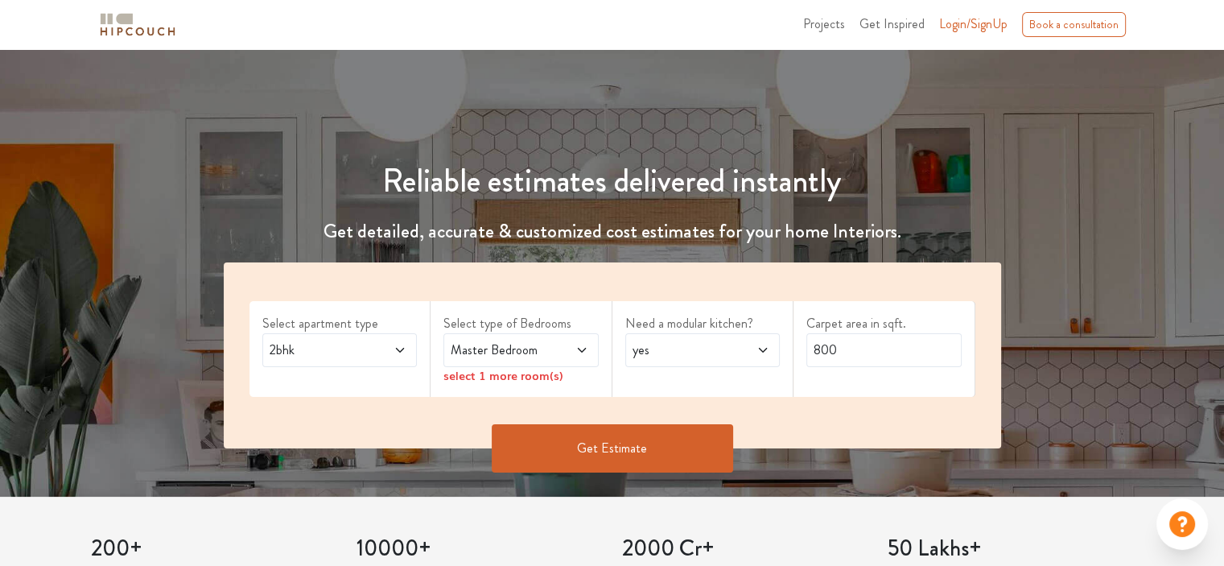
scroll to position [161, 0]
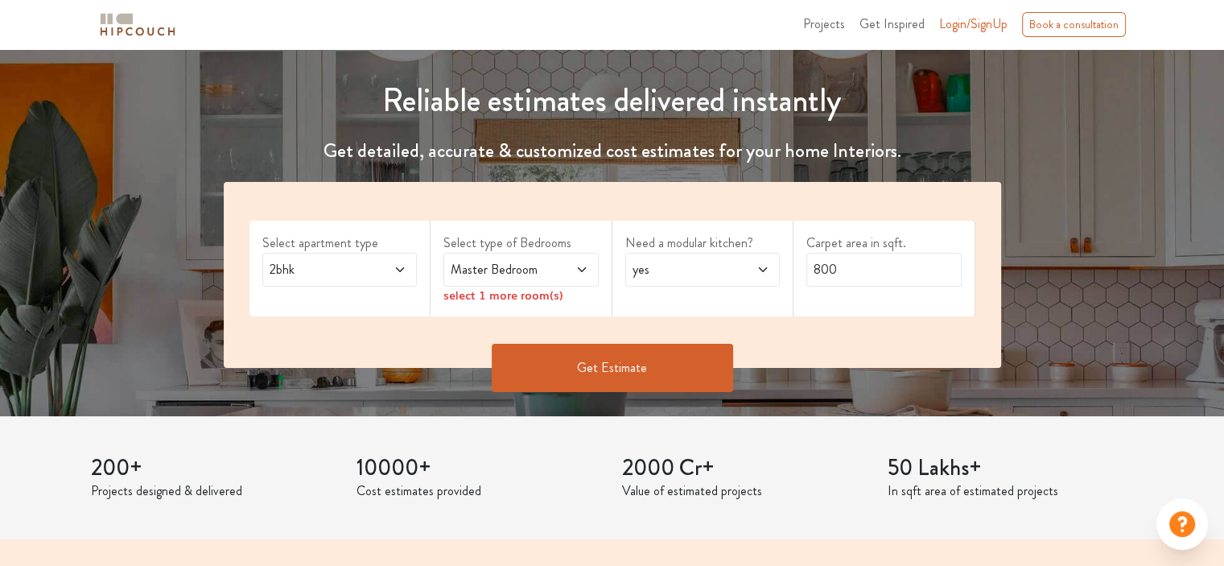
click at [331, 266] on span "2bhk" at bounding box center [318, 269] width 105 height 19
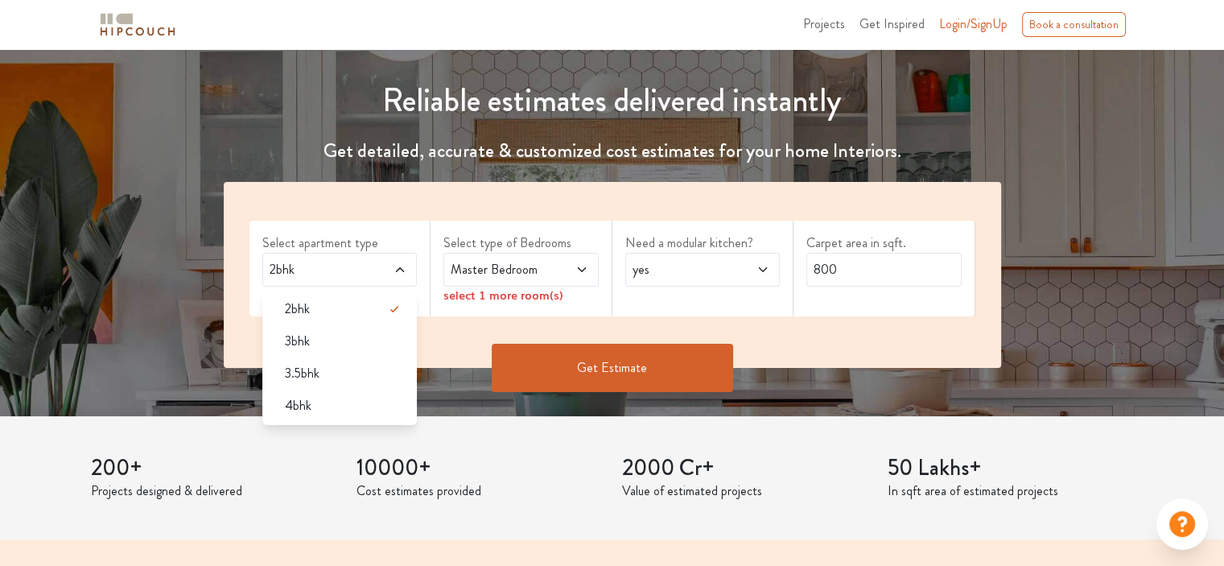
click at [332, 266] on span "2bhk" at bounding box center [318, 269] width 105 height 19
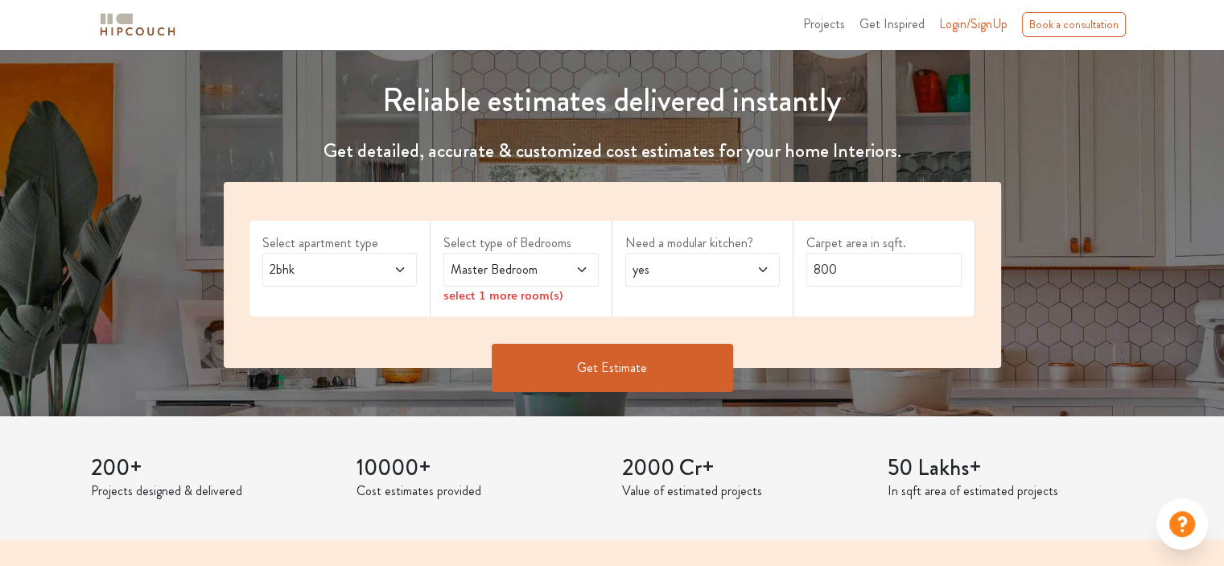
click at [472, 265] on span "Master Bedroom" at bounding box center [499, 269] width 105 height 19
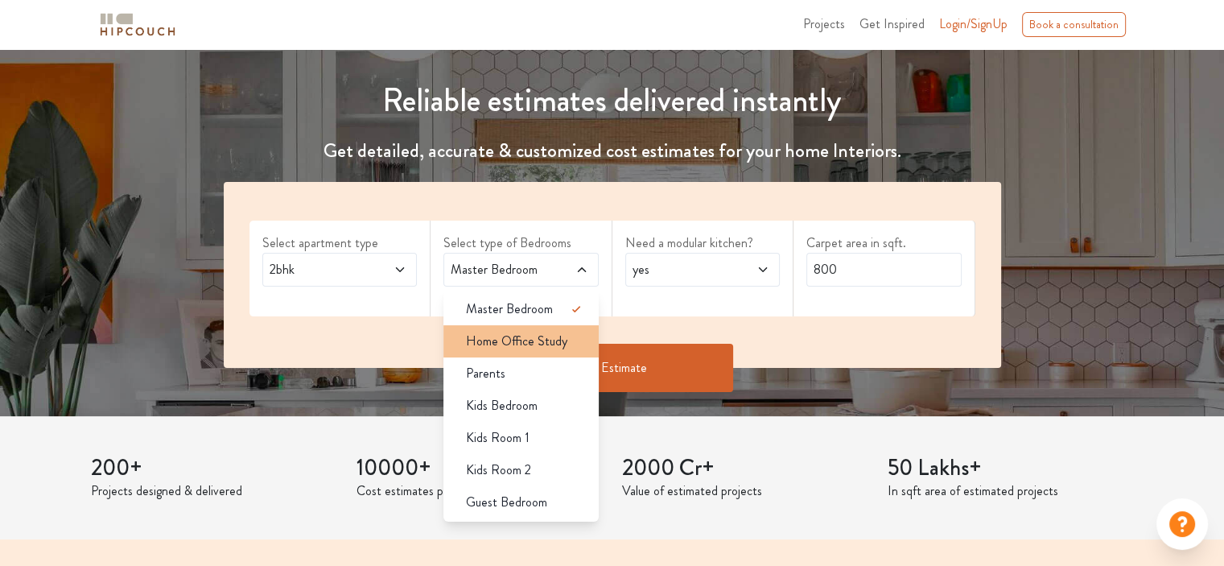
click at [529, 352] on li "Home Office Study" at bounding box center [520, 341] width 155 height 32
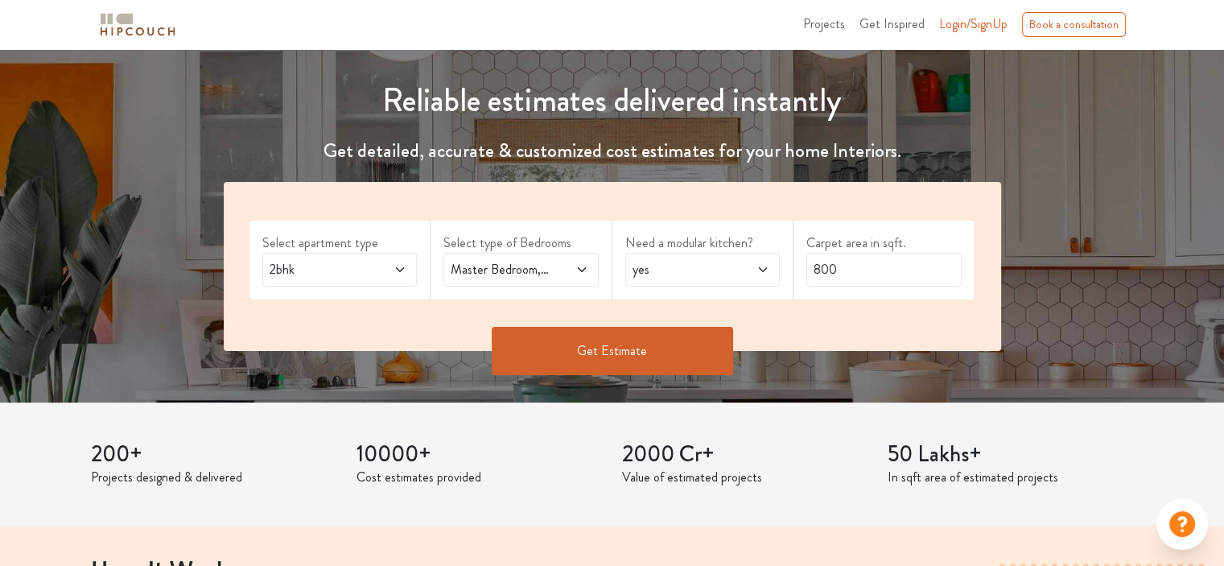
click at [531, 276] on span "Master Bedroom,Home Office Study" at bounding box center [499, 269] width 105 height 19
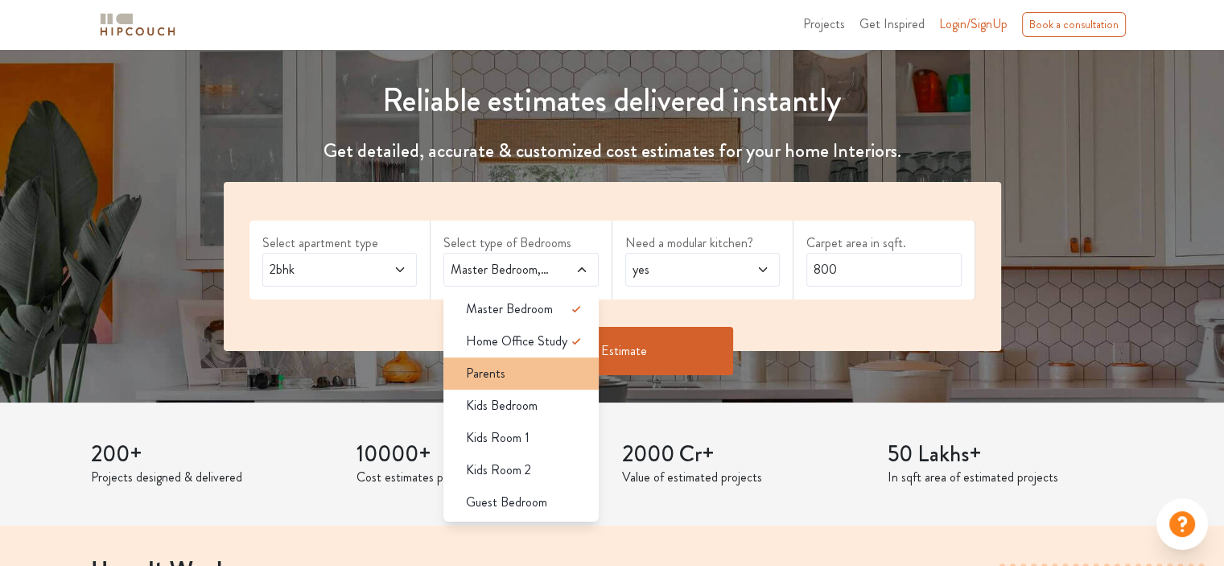
click at [521, 367] on div "Parents" at bounding box center [526, 373] width 146 height 19
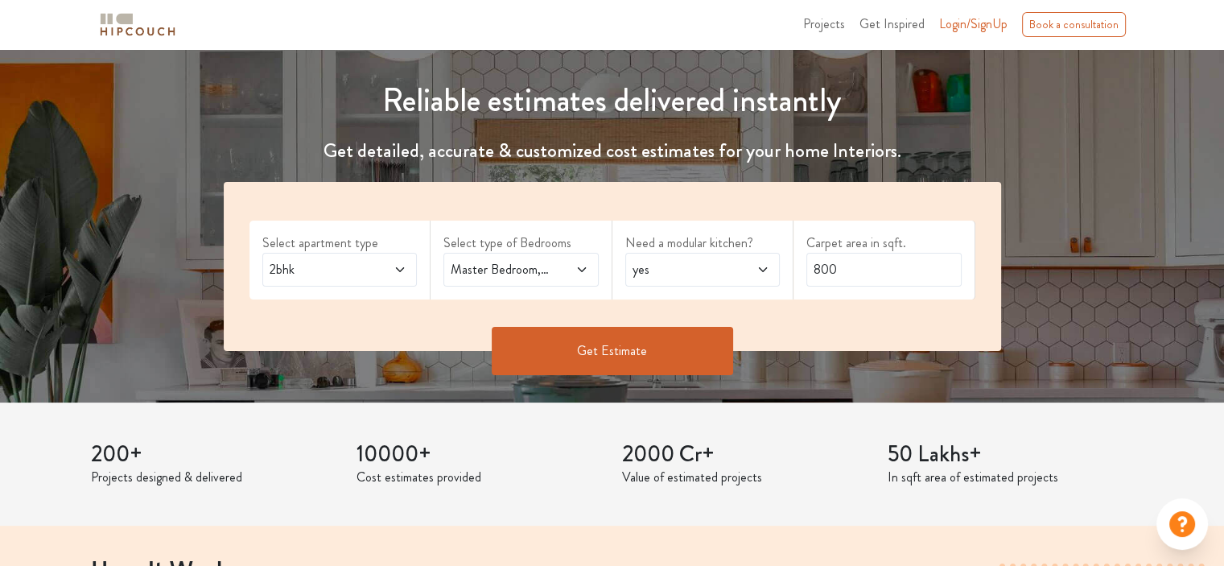
click at [523, 263] on span "Master Bedroom,Parents" at bounding box center [499, 269] width 105 height 19
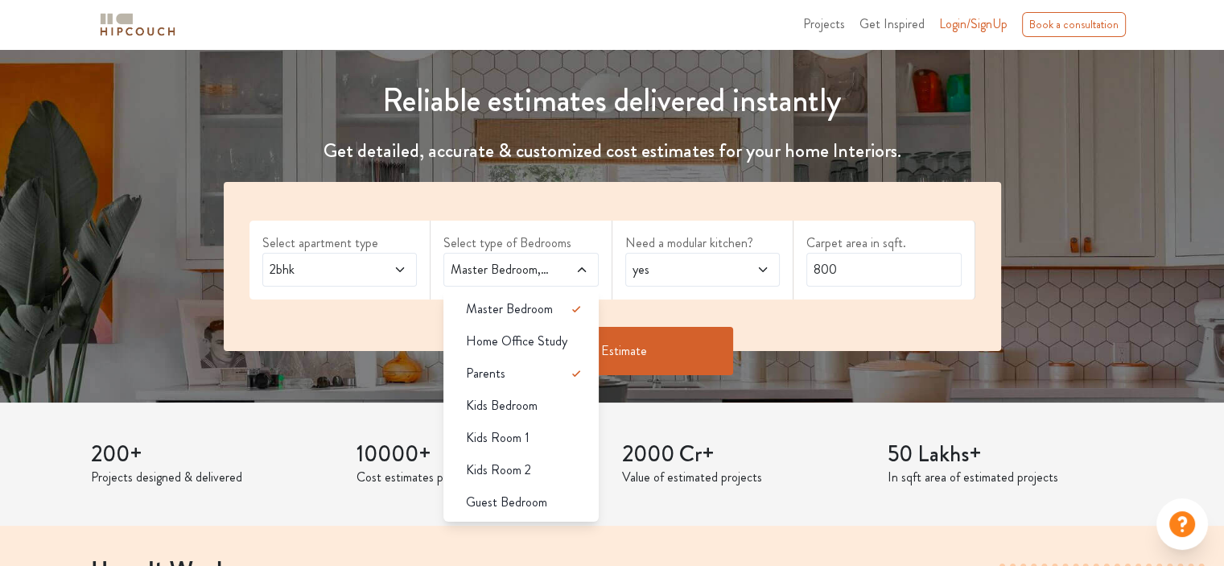
click at [317, 273] on span "2bhk" at bounding box center [318, 269] width 105 height 19
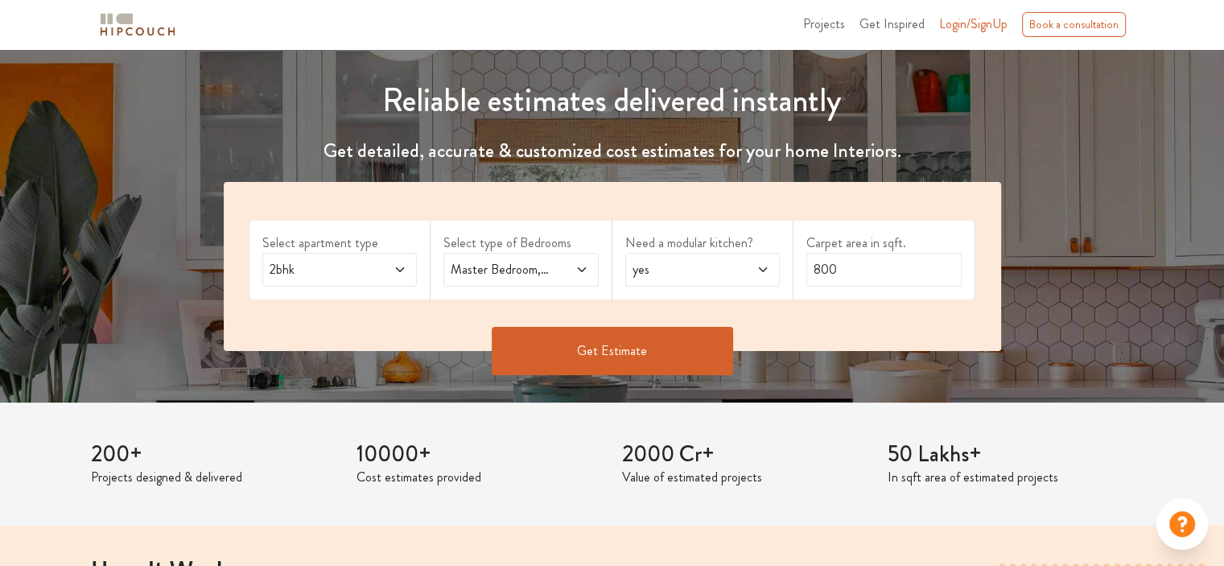
click at [317, 273] on span "2bhk" at bounding box center [318, 269] width 105 height 19
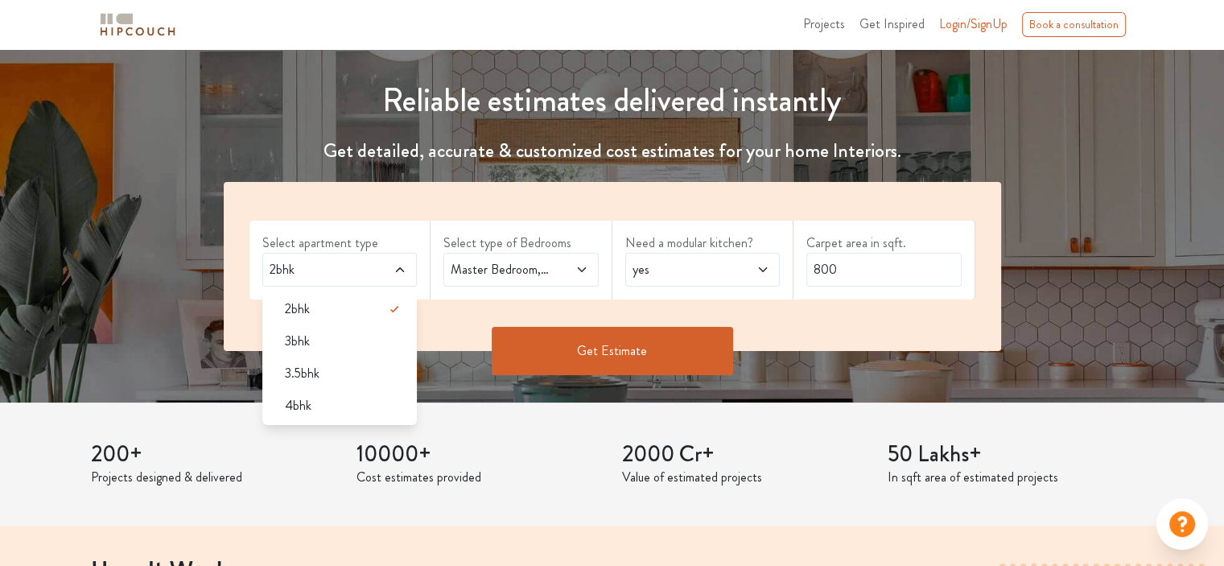
click at [528, 275] on span "Master Bedroom,Parents" at bounding box center [499, 269] width 105 height 19
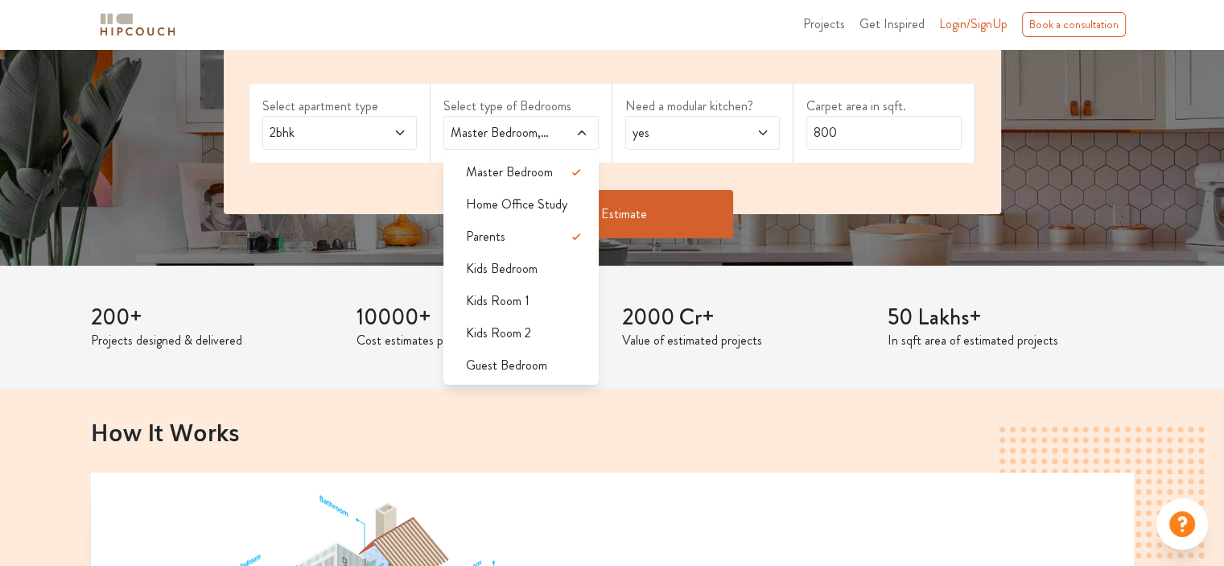
scroll to position [322, 0]
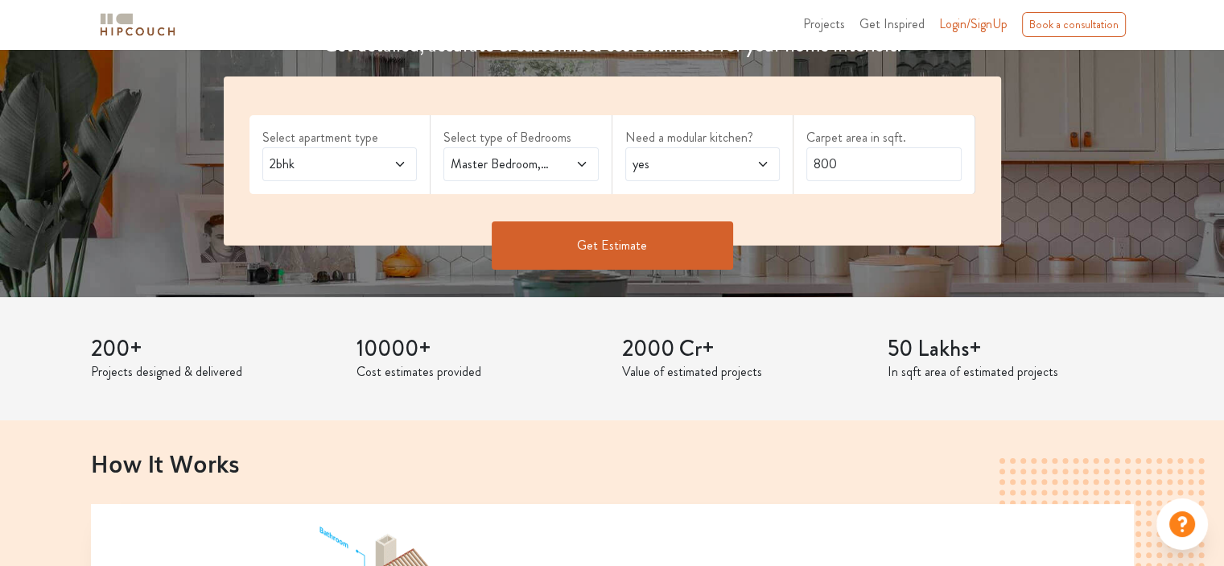
scroll to position [241, 0]
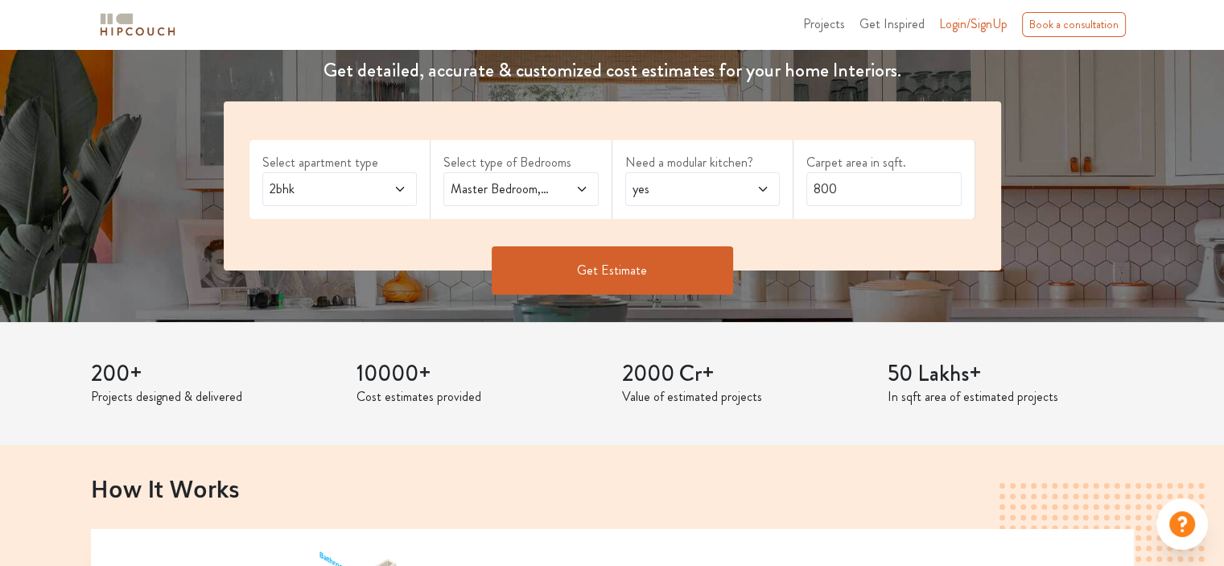
click at [763, 187] on icon at bounding box center [762, 189] width 13 height 13
click at [842, 182] on input "800" at bounding box center [883, 189] width 155 height 34
drag, startPoint x: 846, startPoint y: 182, endPoint x: 789, endPoint y: 186, distance: 58.1
click at [789, 186] on div "Select apartment type 2bhk Select type of Bedrooms Master Bedroom,Parents Need …" at bounding box center [612, 185] width 777 height 169
type input "700"
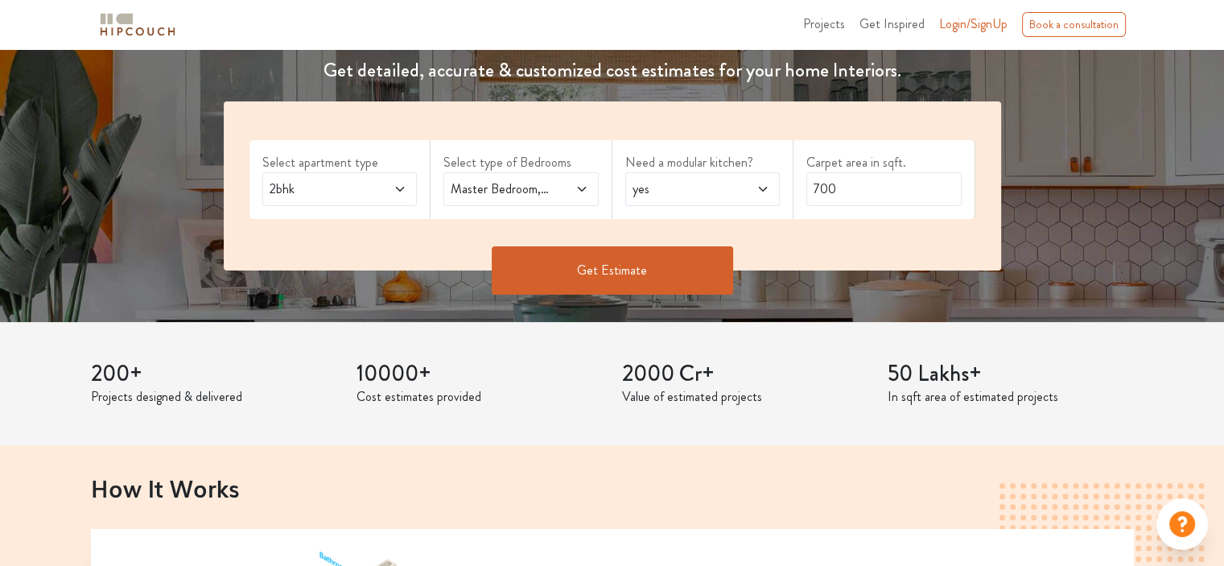
click at [582, 273] on button "Get Estimate" at bounding box center [612, 270] width 241 height 48
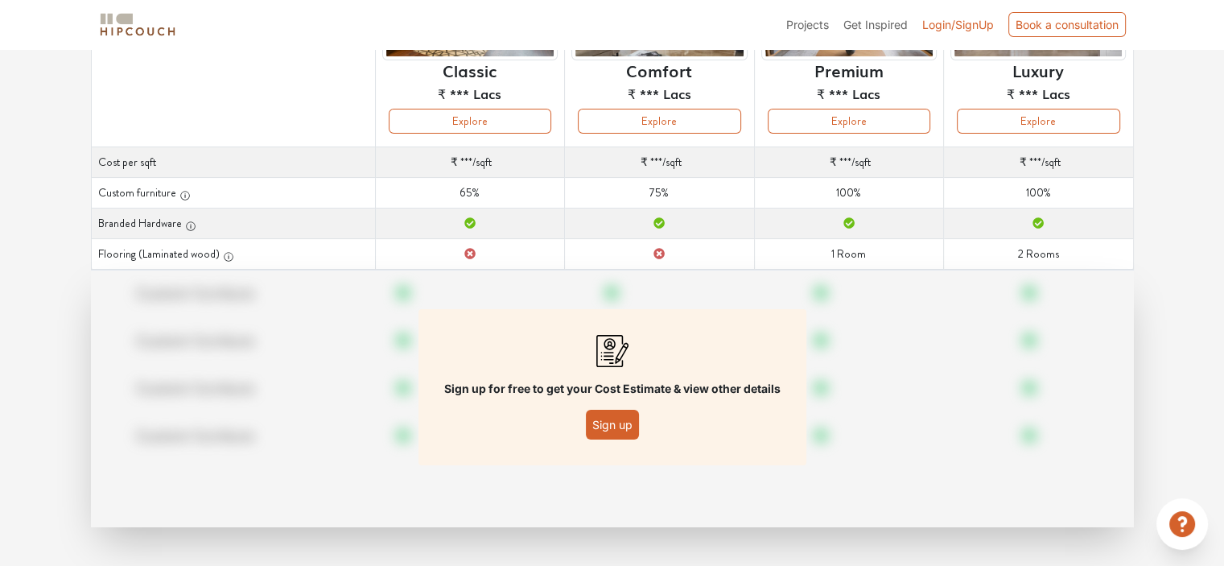
scroll to position [64, 0]
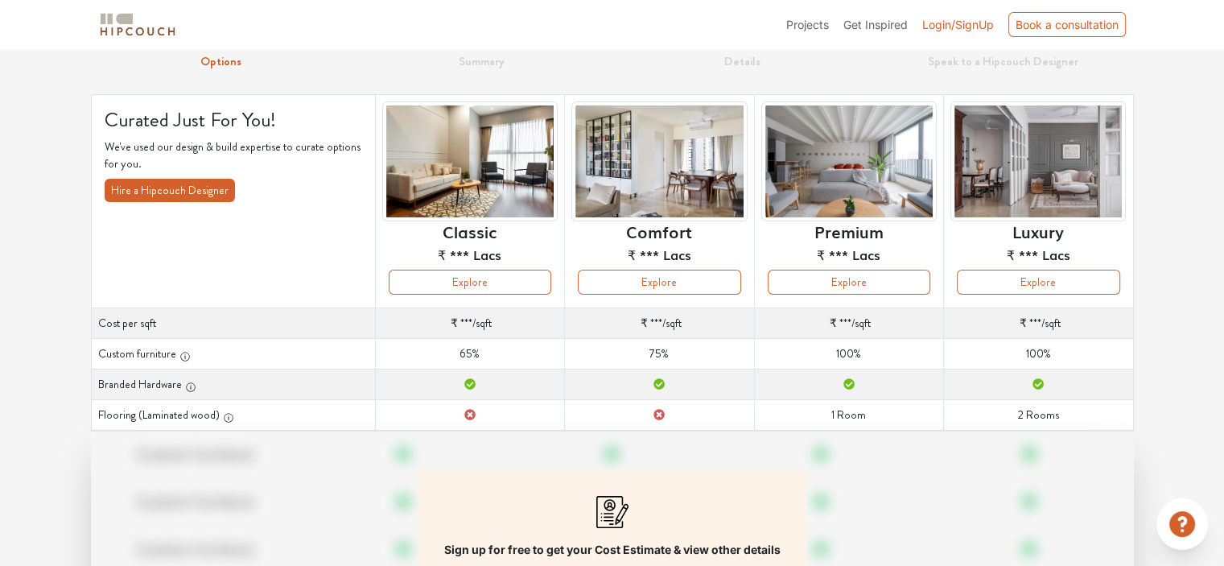
click at [946, 22] on span "Login/SignUp" at bounding box center [958, 25] width 72 height 14
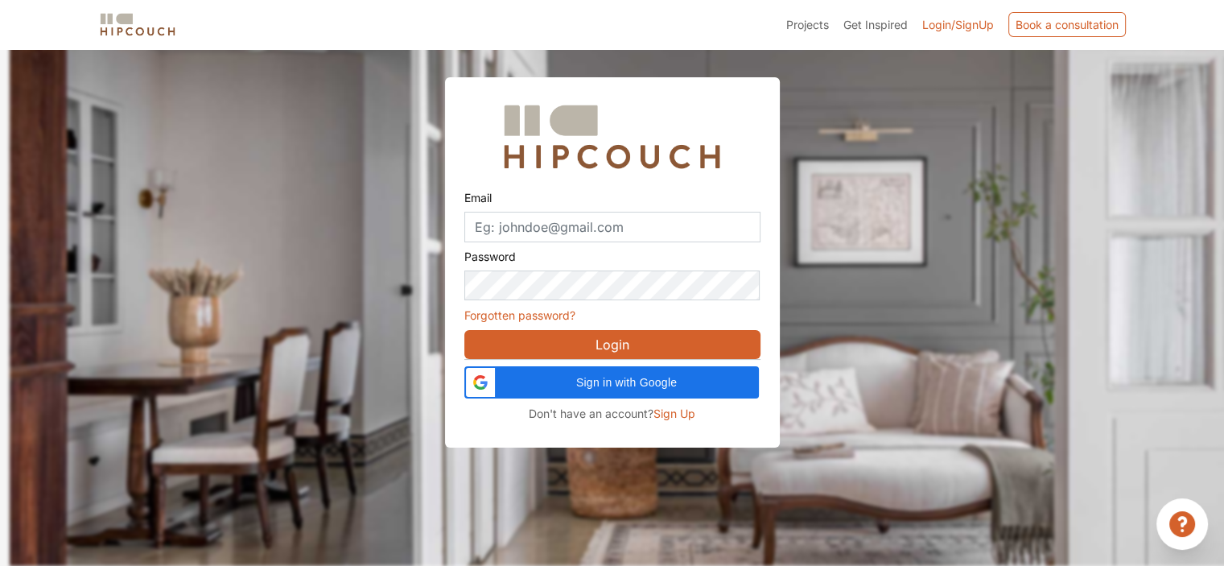
scroll to position [48, 0]
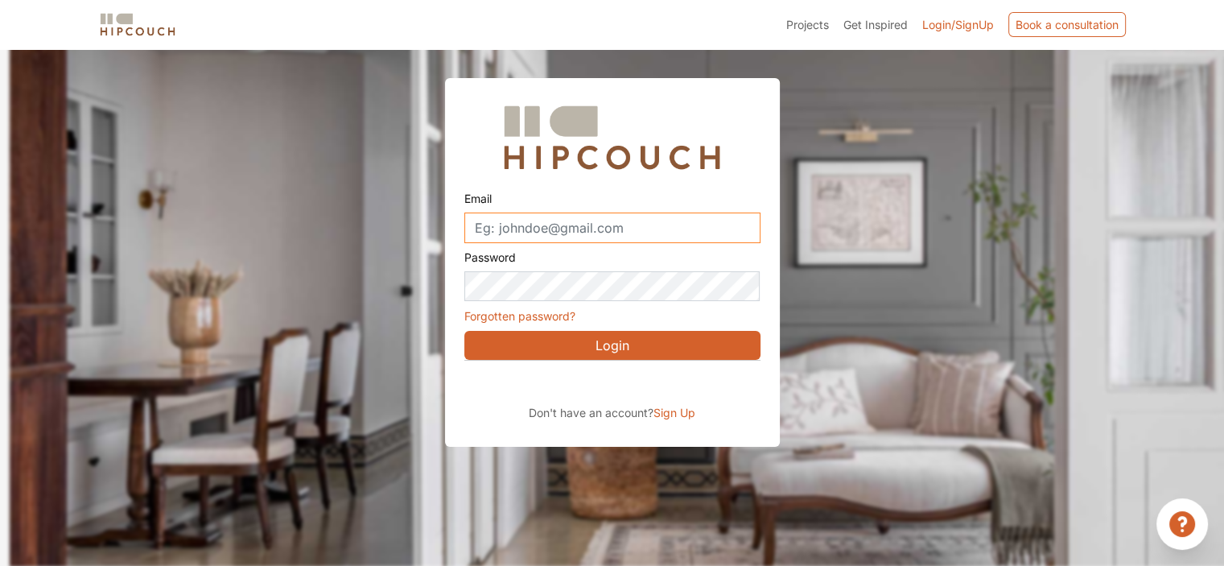
click at [595, 221] on input "Email" at bounding box center [612, 227] width 296 height 31
type input "yashicaahuja@yahoo.co.in"
click at [601, 350] on button "Login" at bounding box center [612, 345] width 296 height 29
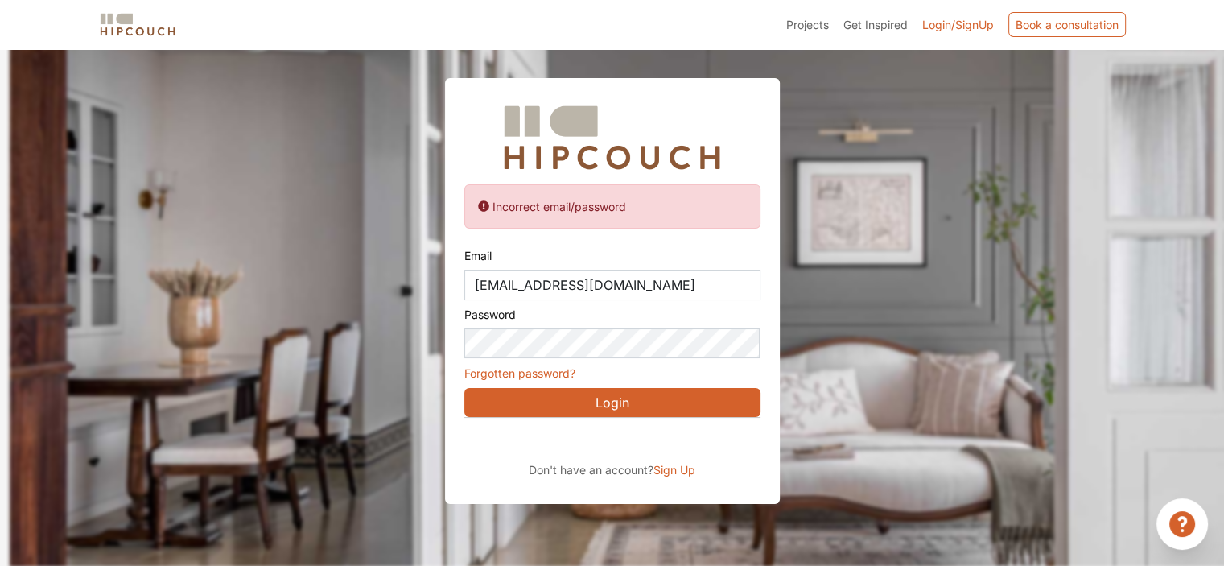
click at [678, 466] on span "Sign Up" at bounding box center [674, 470] width 42 height 14
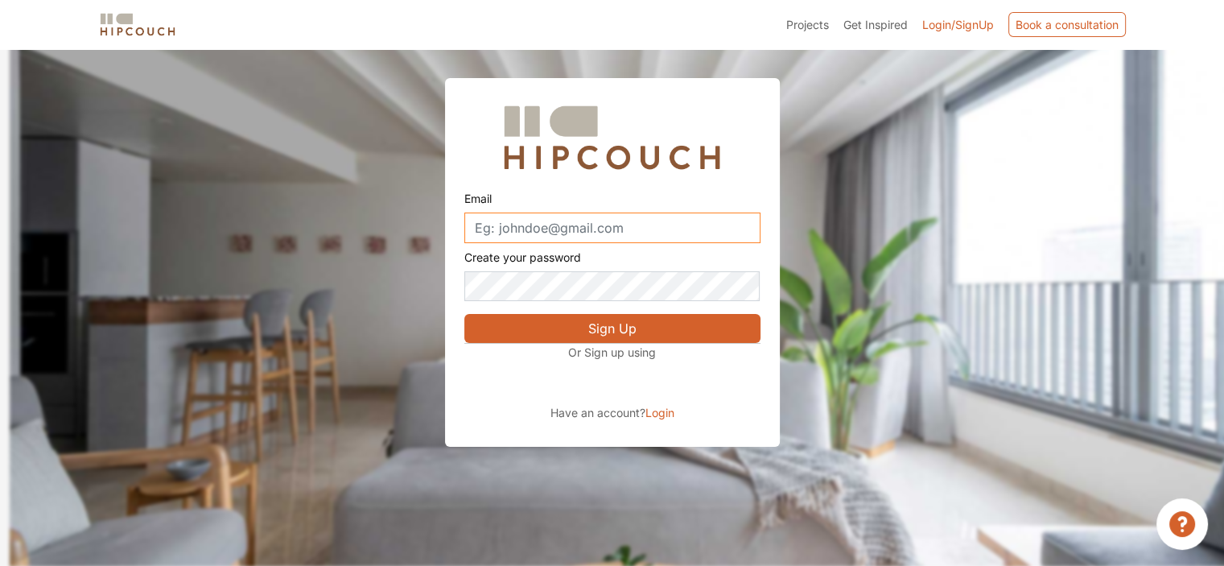
click at [550, 221] on input "Email" at bounding box center [612, 227] width 296 height 31
type input "s"
type input "yashicaahuja@yahoo.co.in"
click at [622, 321] on button "Sign Up" at bounding box center [612, 328] width 296 height 29
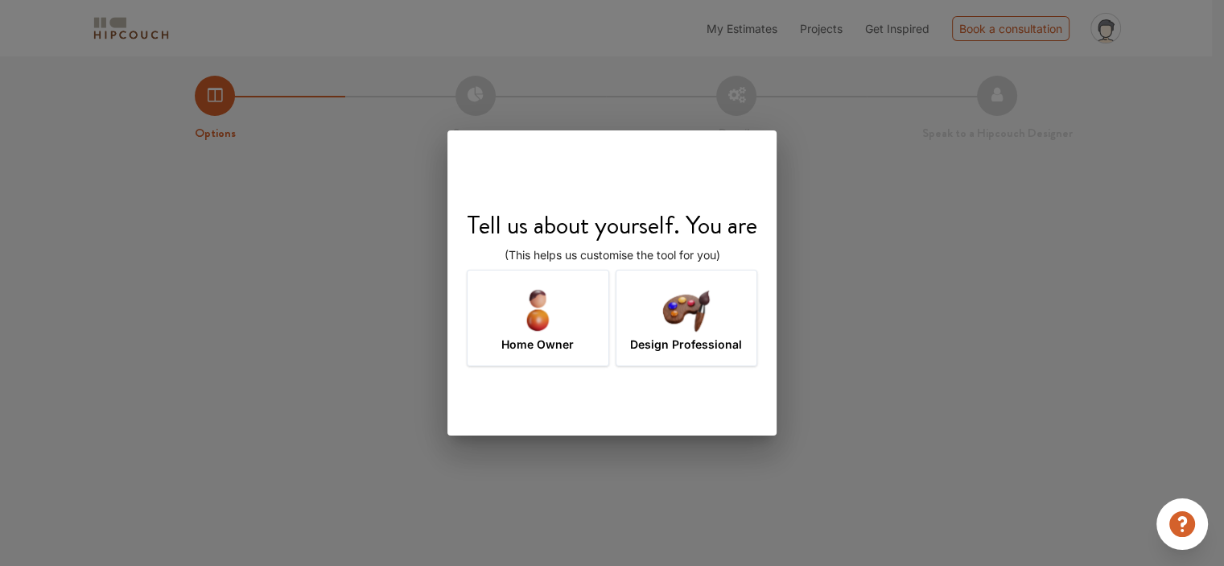
click at [676, 290] on img at bounding box center [686, 309] width 52 height 52
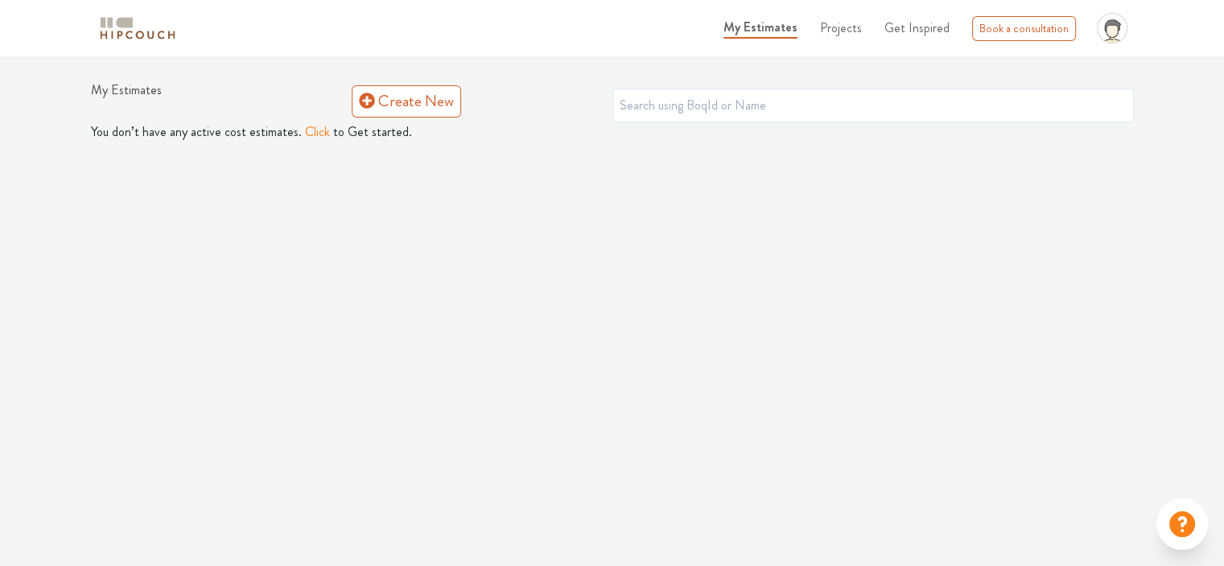
click at [309, 134] on button "Click" at bounding box center [317, 131] width 25 height 19
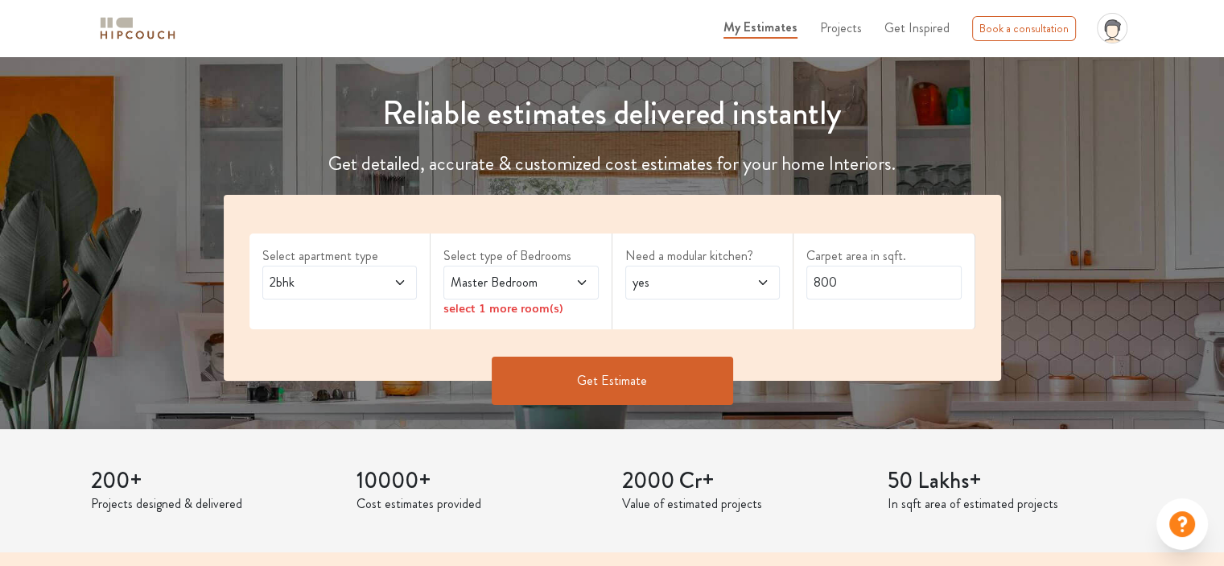
scroll to position [161, 0]
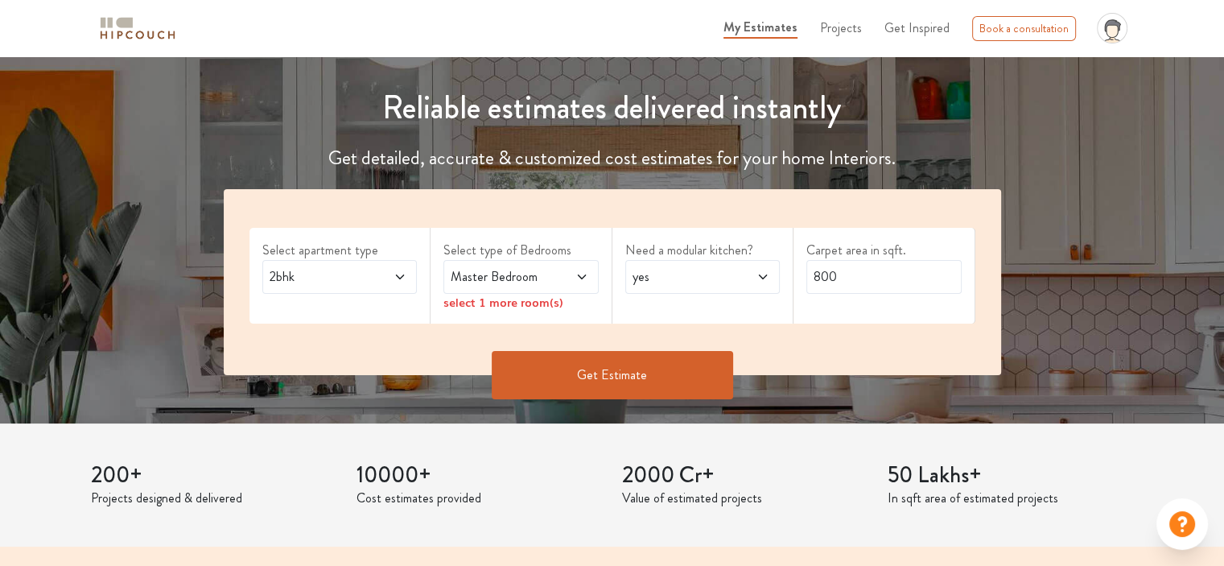
click at [546, 273] on span "Master Bedroom" at bounding box center [499, 276] width 105 height 19
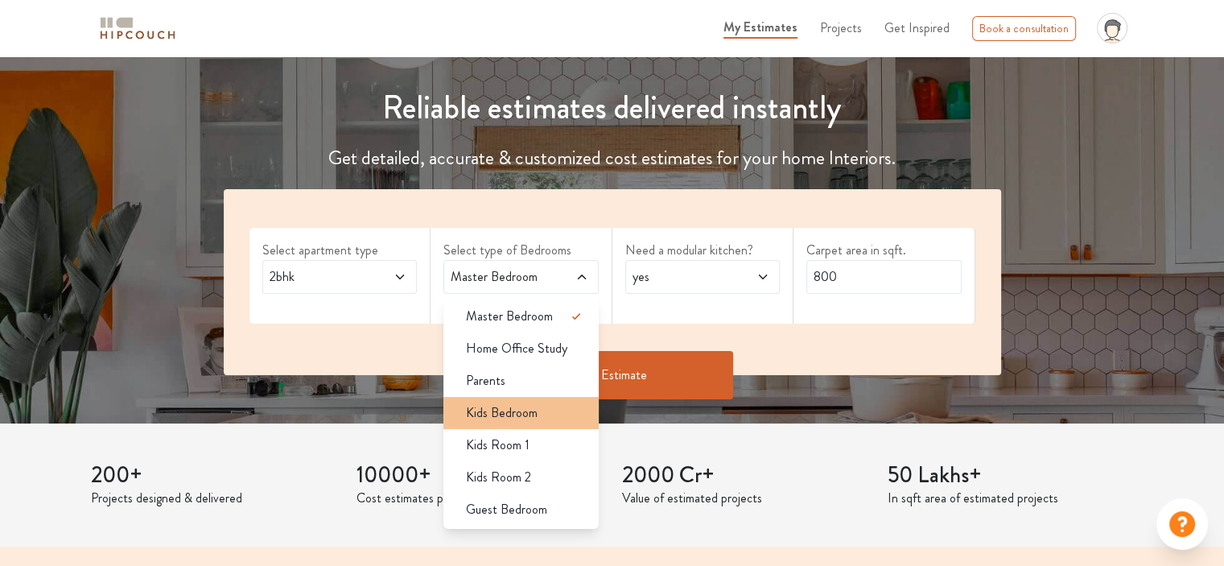
click at [518, 398] on li "Kids Bedroom" at bounding box center [520, 413] width 155 height 32
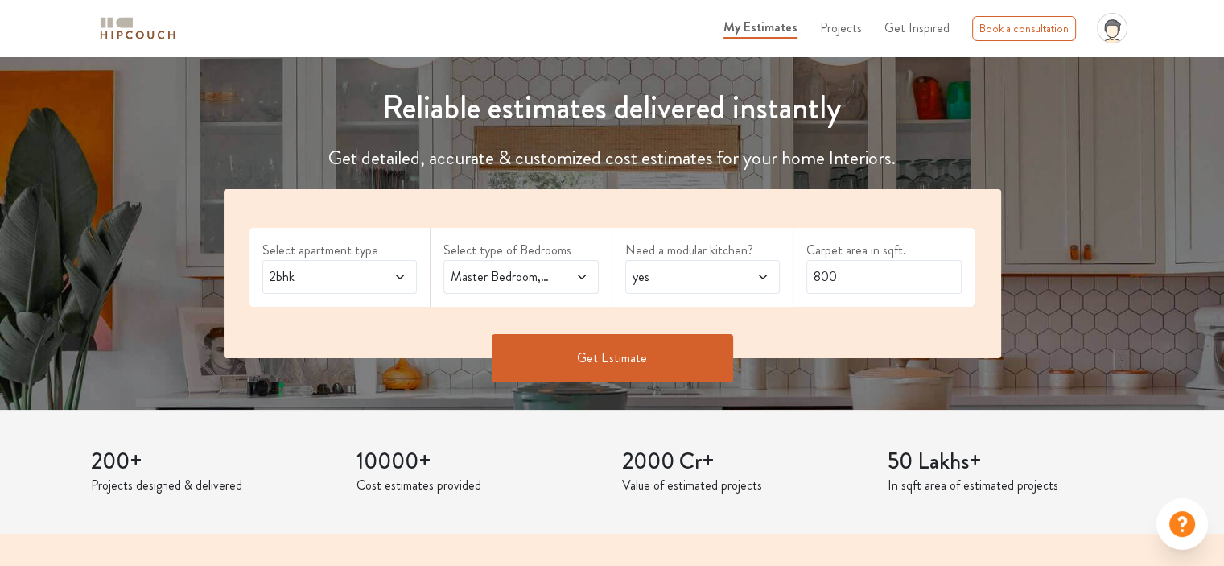
click at [555, 270] on span at bounding box center [570, 276] width 35 height 19
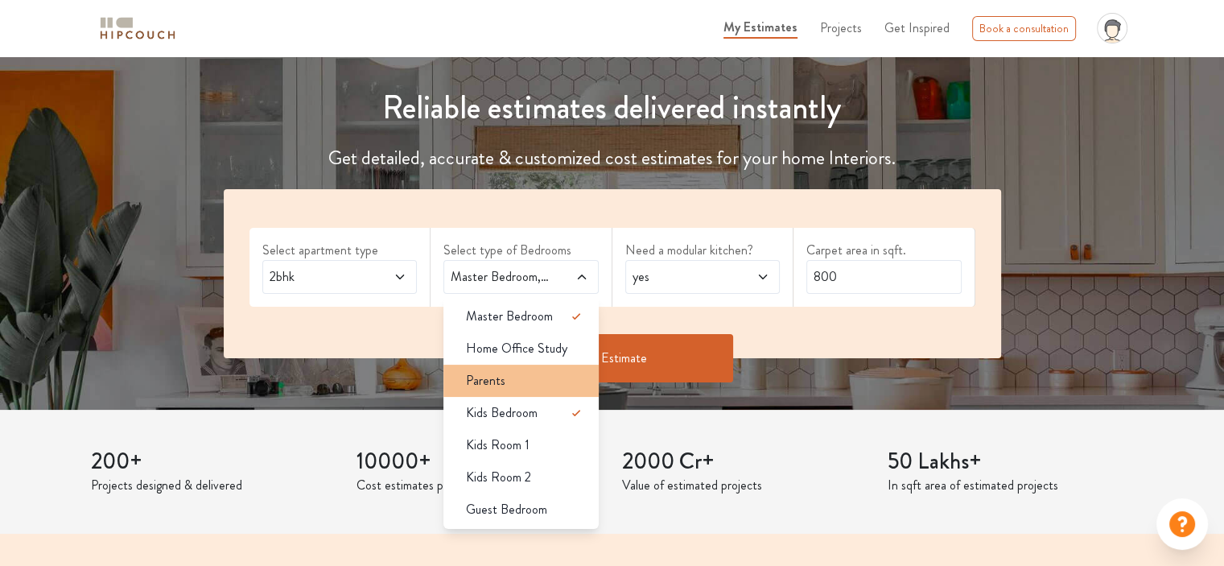
click at [546, 369] on li "Parents" at bounding box center [520, 380] width 155 height 32
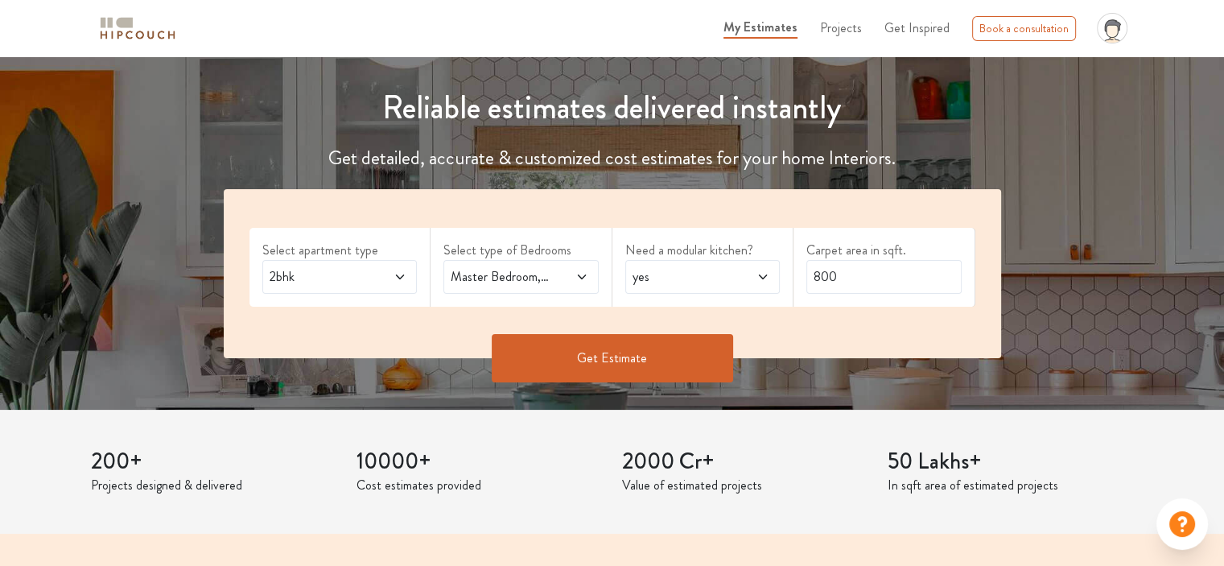
click at [563, 267] on span at bounding box center [570, 276] width 35 height 19
drag, startPoint x: 853, startPoint y: 274, endPoint x: 783, endPoint y: 290, distance: 71.8
click at [783, 290] on div "Select apartment type 2bhk Select type of Bedrooms Master Bedroom,Parents Need …" at bounding box center [612, 273] width 777 height 169
click at [820, 279] on input "800" at bounding box center [883, 277] width 155 height 34
type input "700"
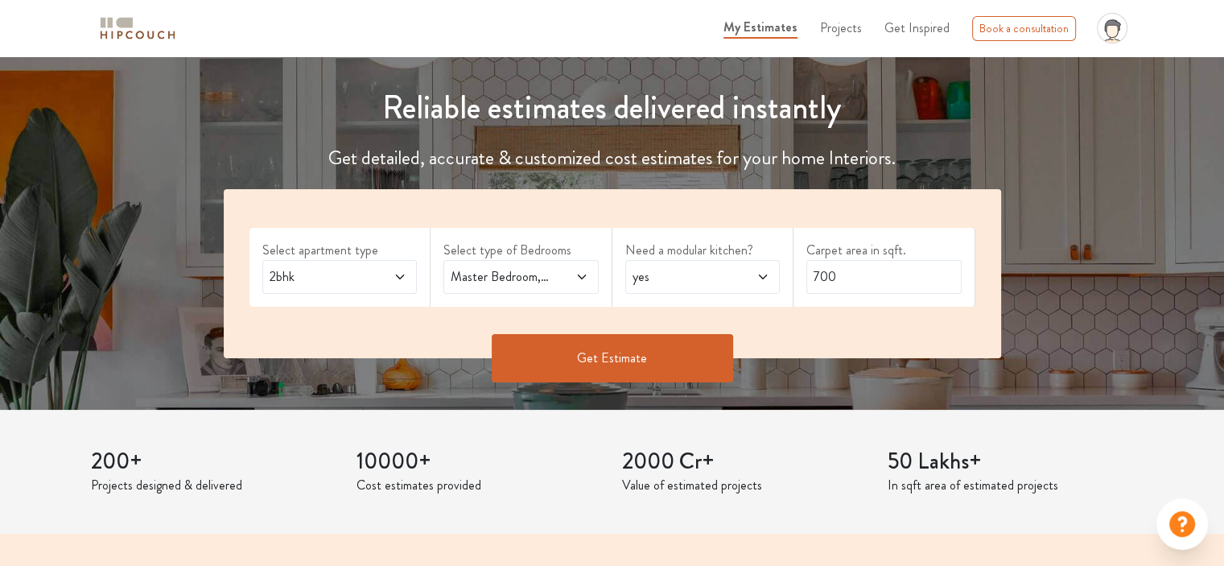
click at [664, 357] on button "Get Estimate" at bounding box center [612, 358] width 241 height 48
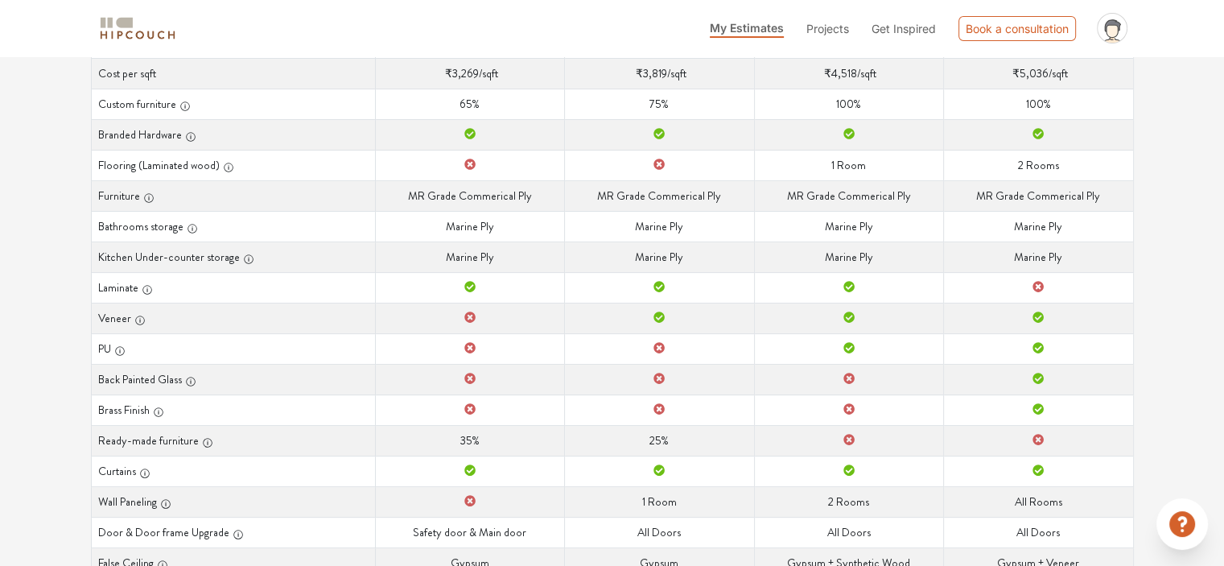
scroll to position [370, 0]
